Goal: Find specific page/section: Find specific page/section

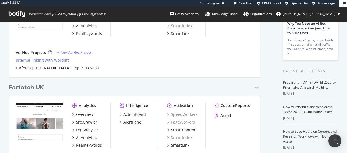
scroll to position [130, 0]
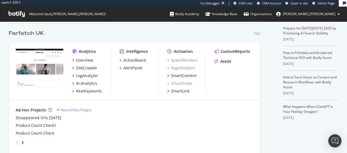
click at [136, 101] on div "Ad-Hoc Projects New Ad-Hoc Project Disappeared Urls July 29 Product Count Check…" at bounding box center [134, 127] width 251 height 53
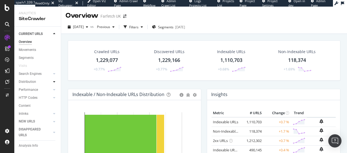
click at [51, 84] on div at bounding box center [54, 82] width 6 height 6
click at [34, 93] on div "Top Charts" at bounding box center [29, 90] width 16 height 6
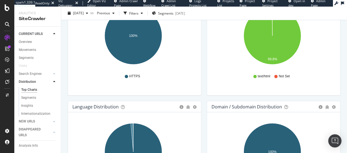
scroll to position [545, 0]
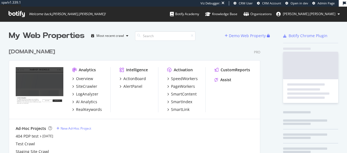
scroll to position [114, 250]
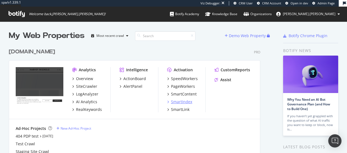
click at [180, 100] on div "SmartIndex" at bounding box center [181, 102] width 21 height 6
